Goal: Navigation & Orientation: Find specific page/section

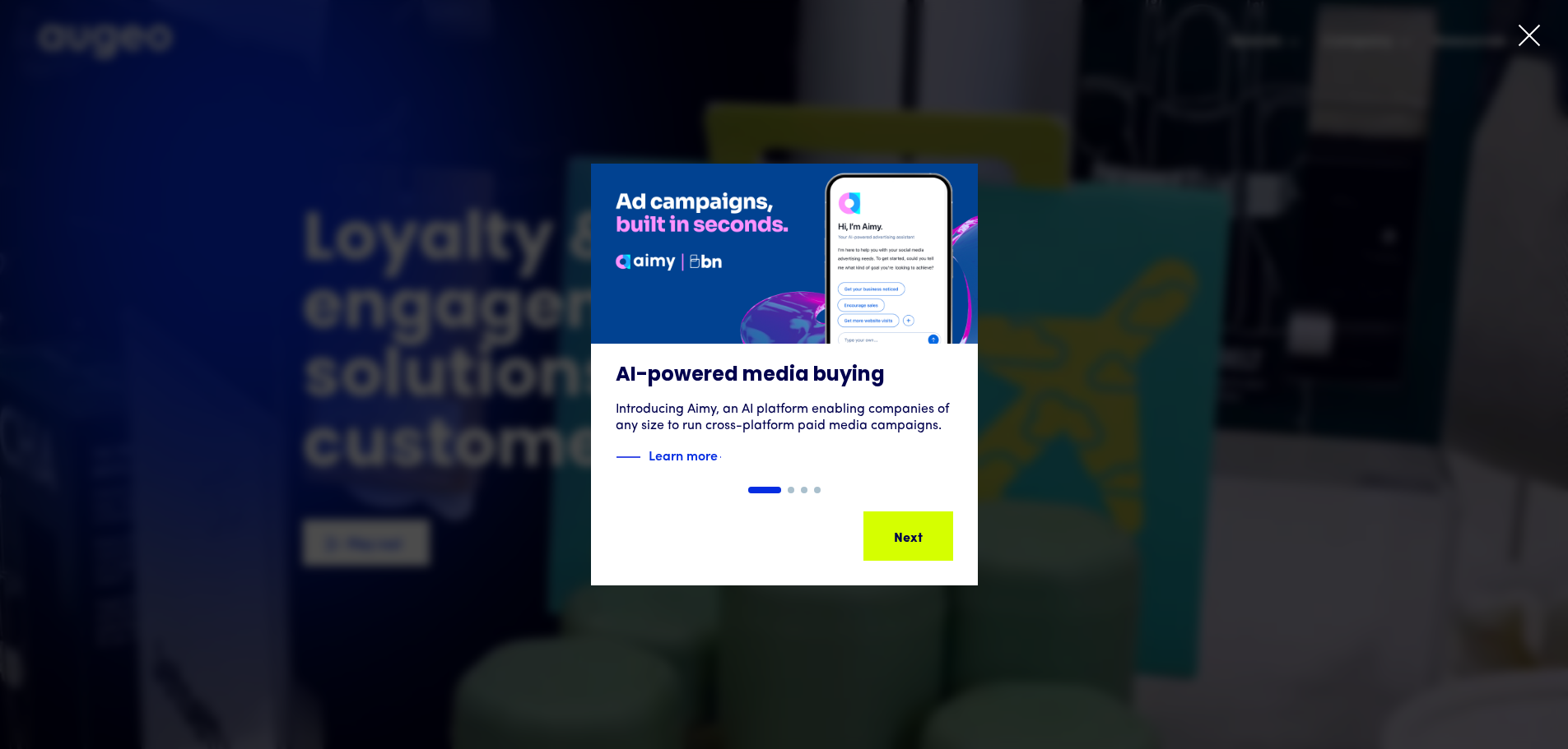
click at [1537, 26] on icon at bounding box center [1529, 35] width 25 height 25
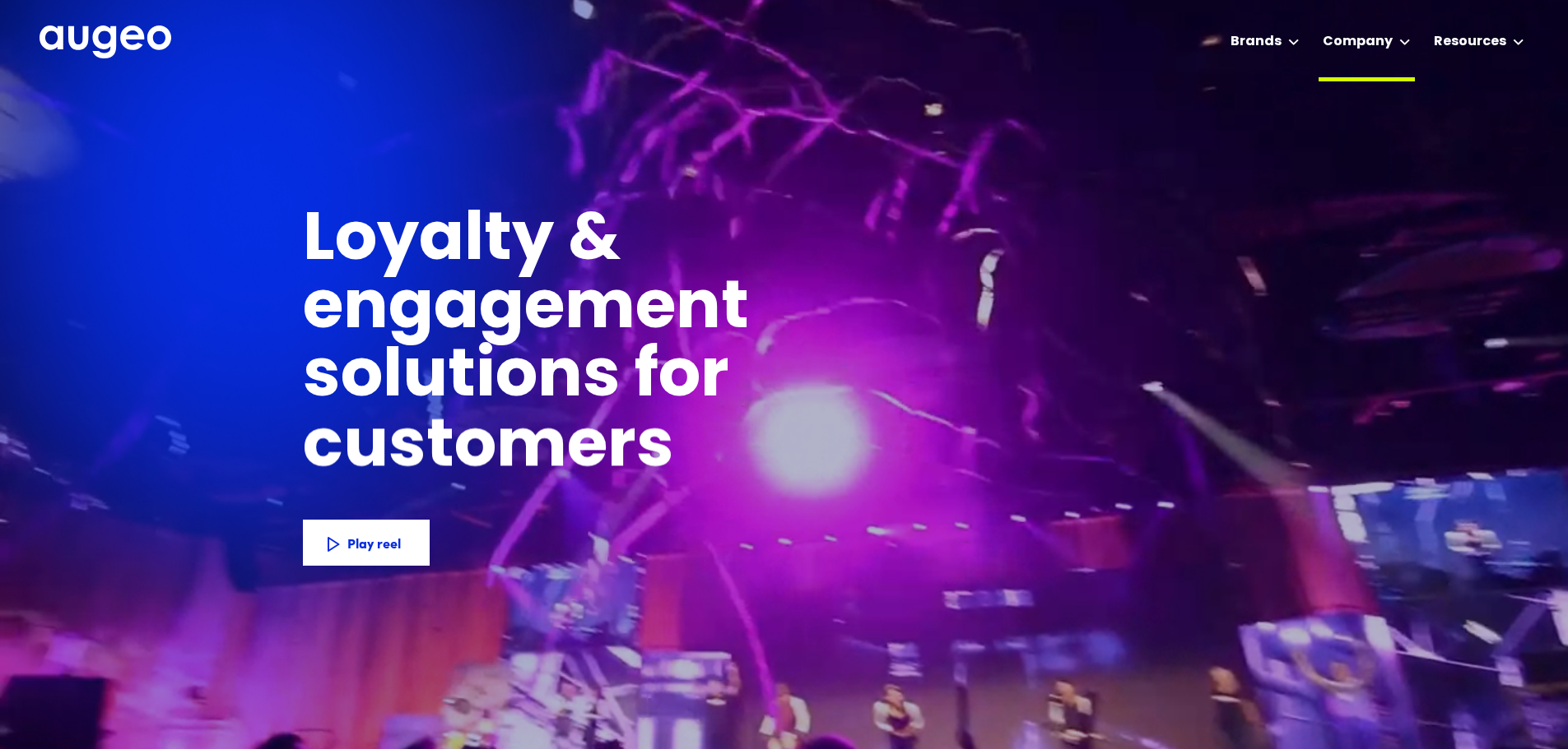
click at [1383, 38] on div "Company" at bounding box center [1357, 42] width 70 height 20
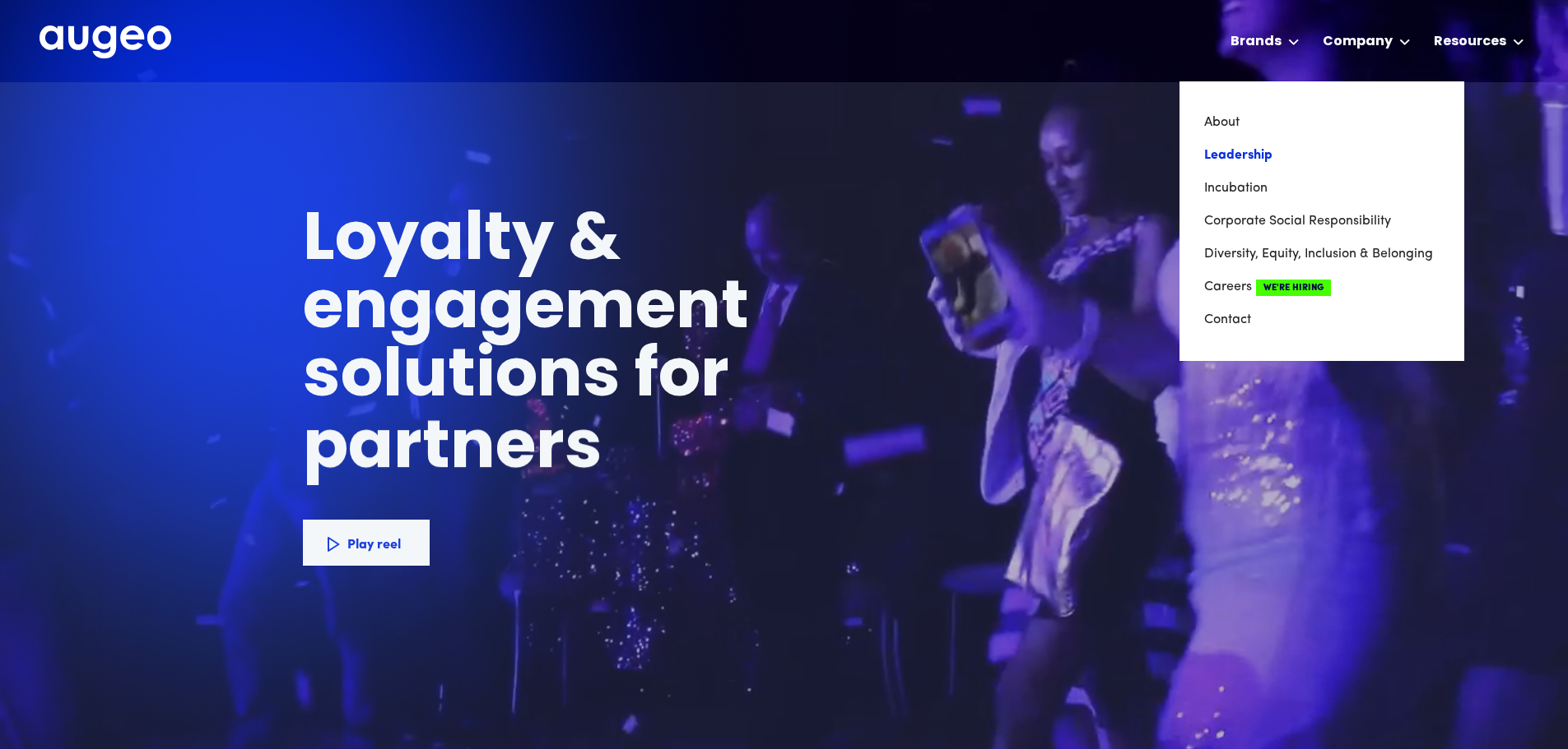
click at [1246, 150] on link "Leadership" at bounding box center [1321, 156] width 235 height 33
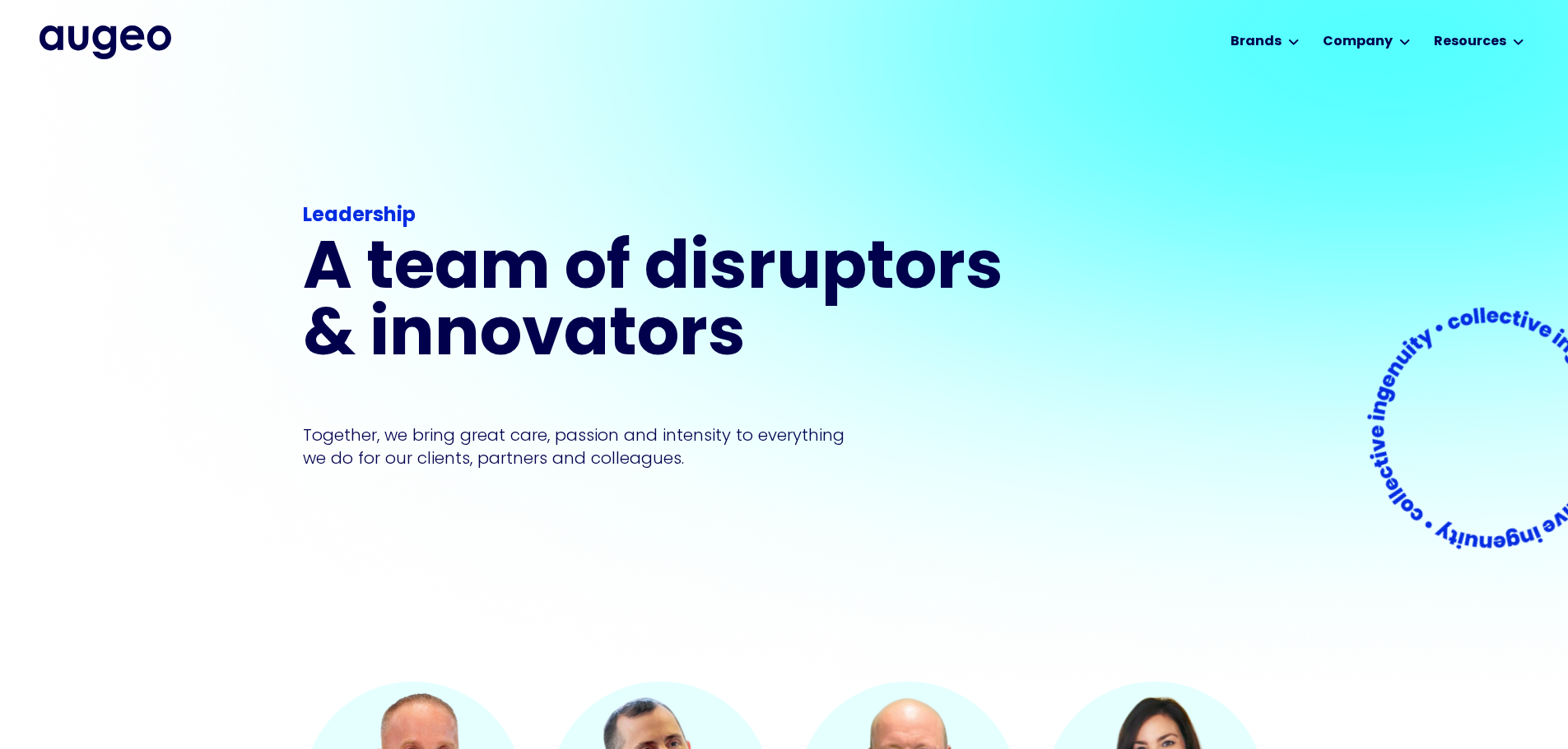
click at [1532, 393] on img at bounding box center [1491, 431] width 314 height 313
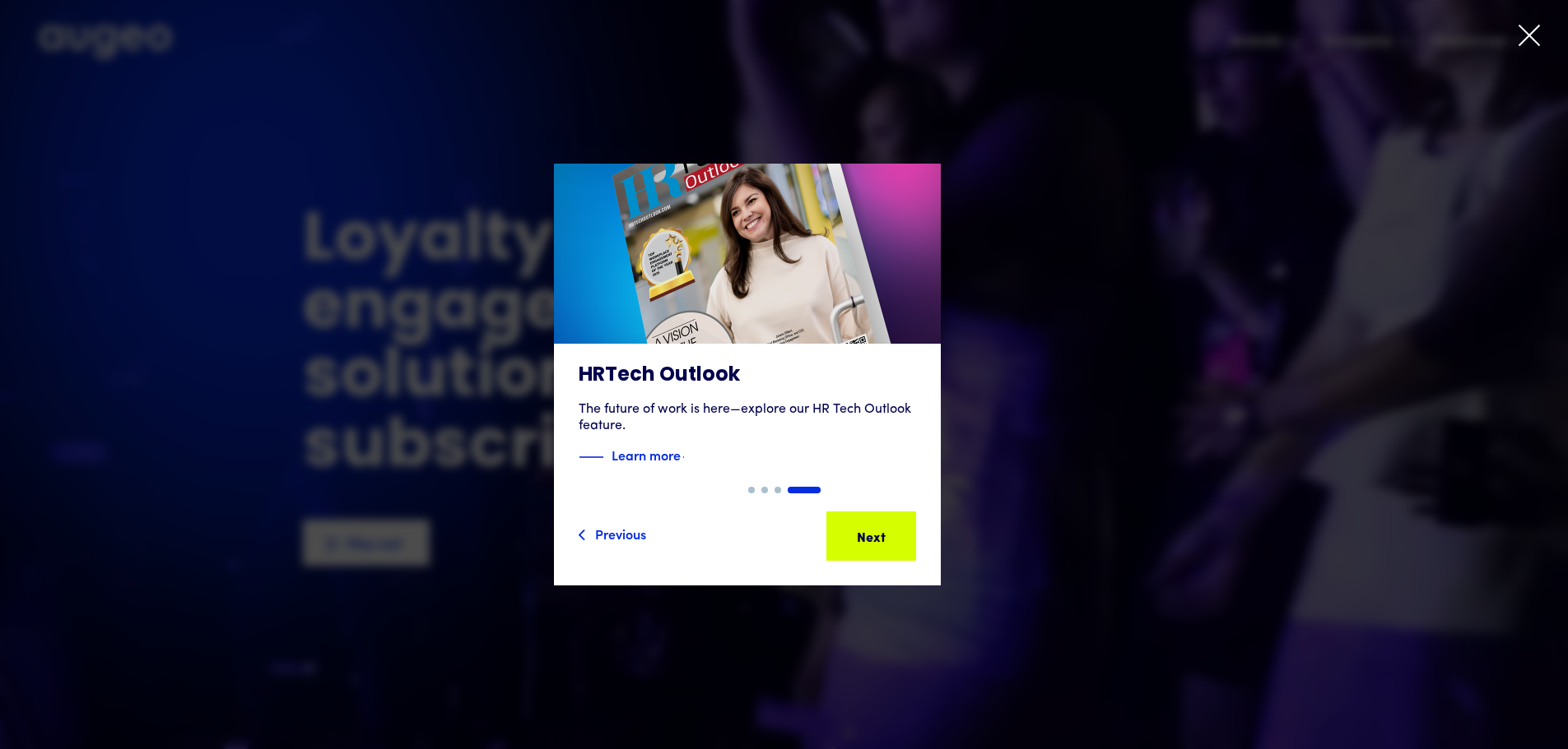
click at [1538, 45] on icon at bounding box center [1529, 35] width 20 height 20
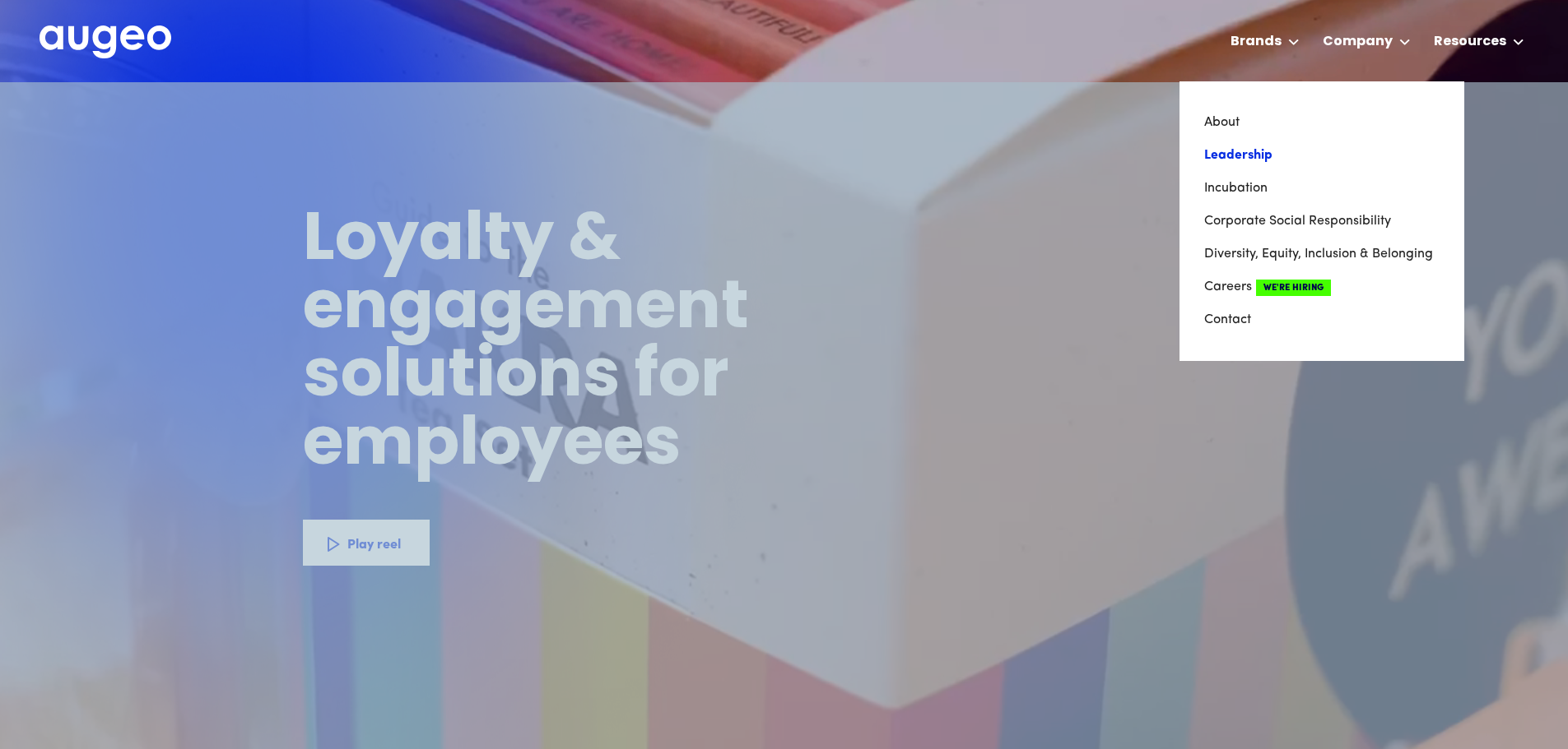
click at [1212, 159] on link "Leadership" at bounding box center [1321, 156] width 235 height 33
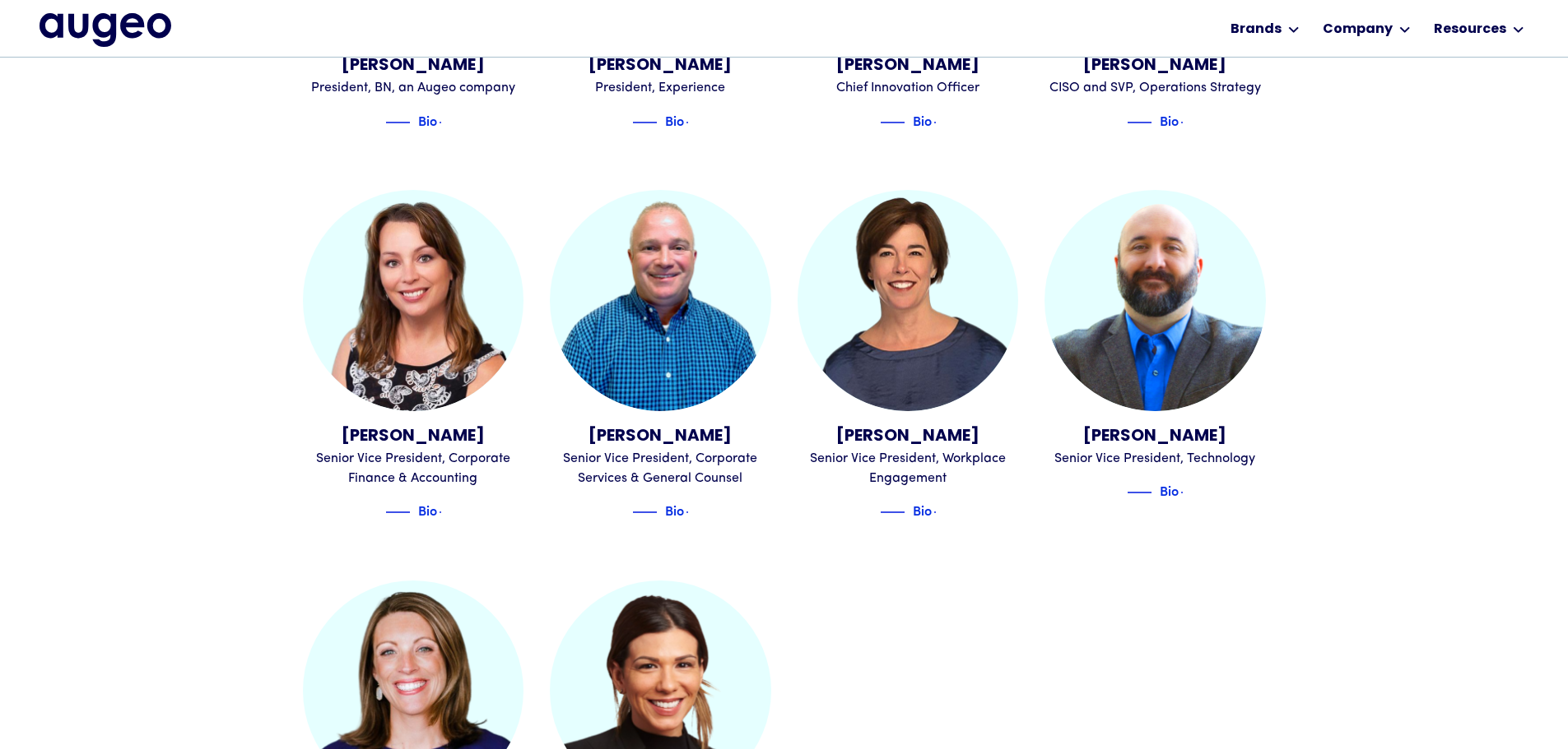
scroll to position [1658, 0]
